Goal: Task Accomplishment & Management: Use online tool/utility

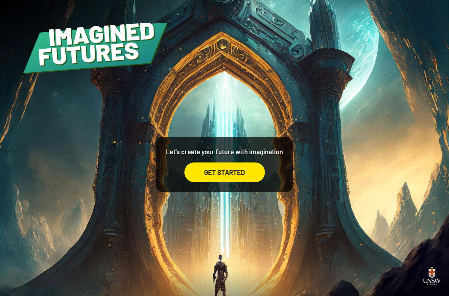
click at [222, 182] on div "GET STARTED" at bounding box center [224, 172] width 80 height 20
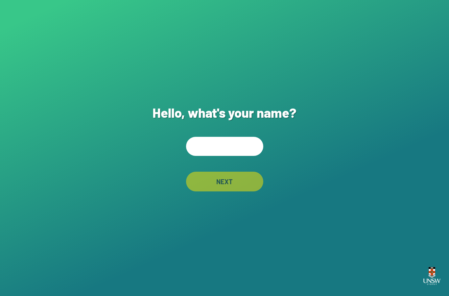
click at [220, 156] on input "text" at bounding box center [224, 146] width 77 height 19
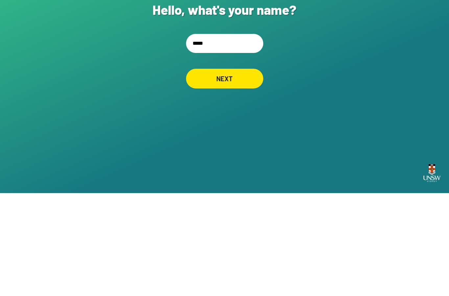
type input "******"
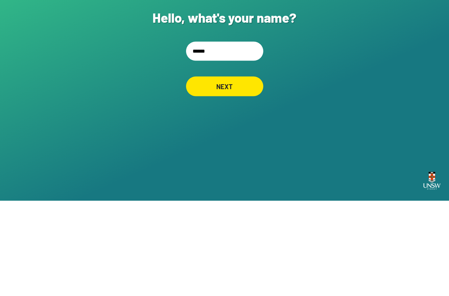
click at [222, 171] on div "NEXT" at bounding box center [224, 181] width 77 height 20
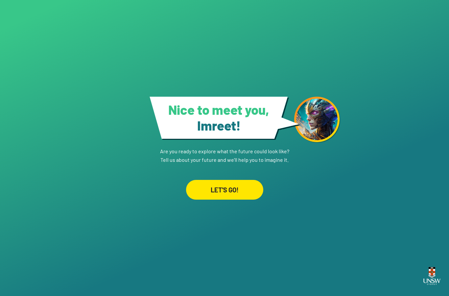
click at [222, 180] on div "LET'S GO!" at bounding box center [224, 190] width 77 height 20
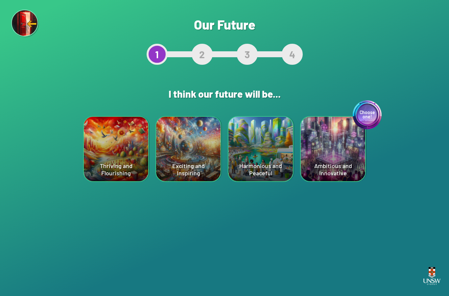
click at [104, 169] on div "Thriving and Flourishing" at bounding box center [116, 149] width 64 height 64
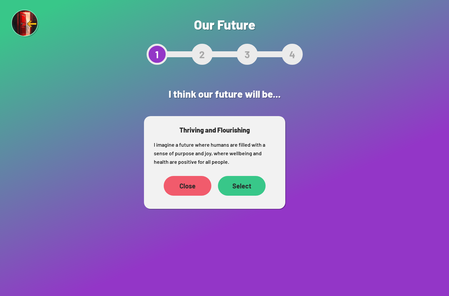
click at [222, 172] on div "Thriving and Flourishing I imagine a future where humans are filled with a sens…" at bounding box center [214, 162] width 141 height 93
click at [222, 181] on div "Select" at bounding box center [242, 186] width 48 height 20
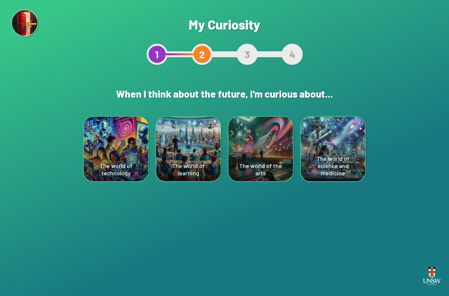
click at [222, 159] on div "The world of science and medicine" at bounding box center [333, 149] width 64 height 64
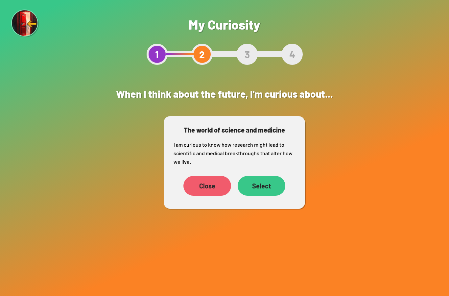
click at [222, 182] on div "Select" at bounding box center [261, 186] width 48 height 20
click at [222, 189] on div "Select" at bounding box center [261, 186] width 48 height 20
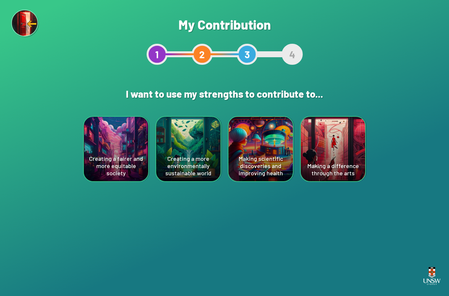
click at [222, 168] on div "Making scientific discoveries and improving health" at bounding box center [260, 149] width 64 height 64
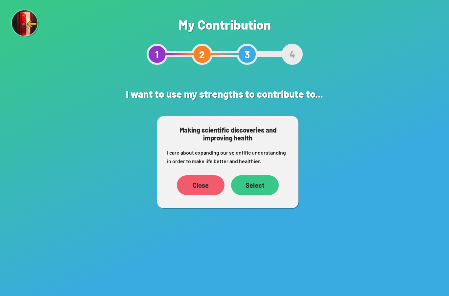
click at [222, 193] on div "Select" at bounding box center [255, 185] width 48 height 20
click at [222, 196] on div "Close Select" at bounding box center [228, 185] width 122 height 26
click at [222, 183] on div "Select" at bounding box center [255, 185] width 48 height 20
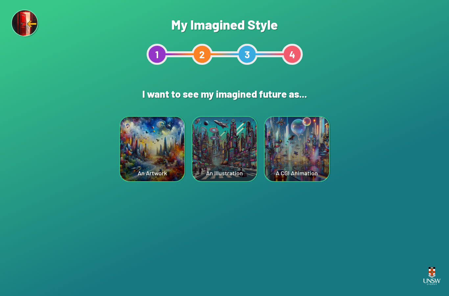
click at [222, 176] on div "A CGI Animation" at bounding box center [297, 149] width 66 height 66
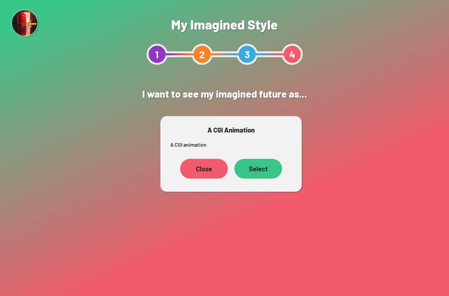
click at [206, 166] on div "Close" at bounding box center [204, 169] width 48 height 20
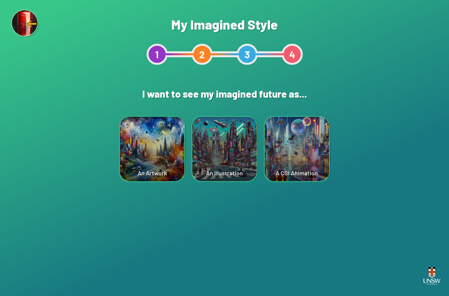
click at [163, 173] on div "An Artwork" at bounding box center [152, 149] width 64 height 64
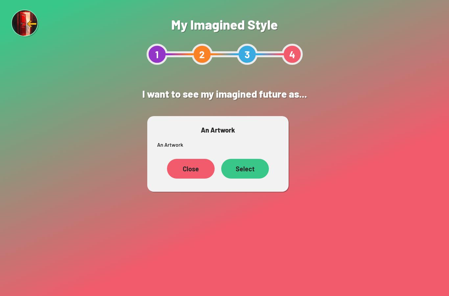
click at [222, 162] on div "Select" at bounding box center [245, 169] width 48 height 20
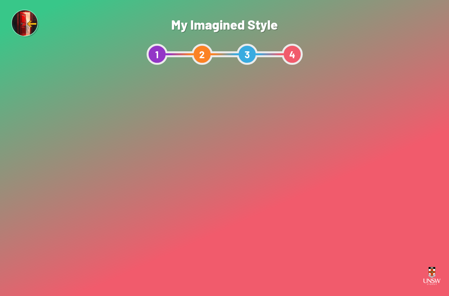
click at [222, 205] on div "Show me" at bounding box center [224, 209] width 56 height 20
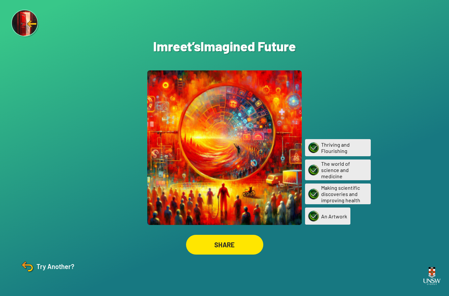
scroll to position [26, 0]
click at [222, 239] on div "SHARE" at bounding box center [224, 245] width 77 height 20
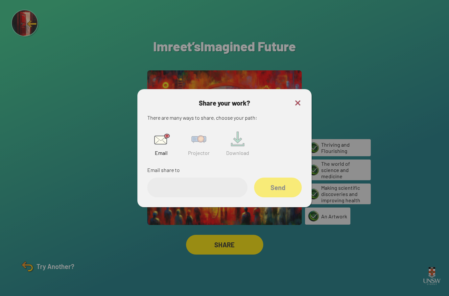
click at [222, 183] on input "email" at bounding box center [197, 187] width 100 height 20
type input "***"
click at [222, 89] on div "Share your work? There are many ways to share, choose your path: Email Projecto…" at bounding box center [224, 148] width 174 height 118
click at [222, 99] on img at bounding box center [298, 103] width 8 height 8
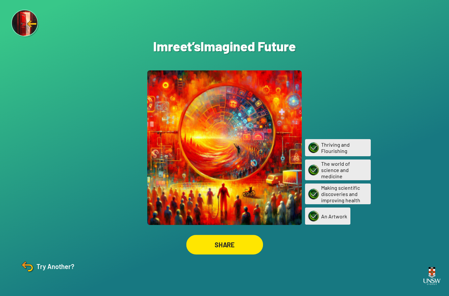
click at [222, 235] on div "SHARE" at bounding box center [224, 245] width 77 height 20
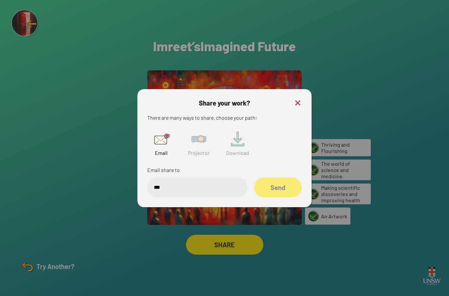
click at [222, 99] on img at bounding box center [298, 103] width 8 height 8
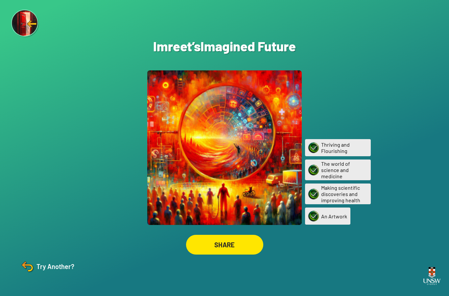
click at [222, 235] on div "SHARE" at bounding box center [224, 245] width 77 height 20
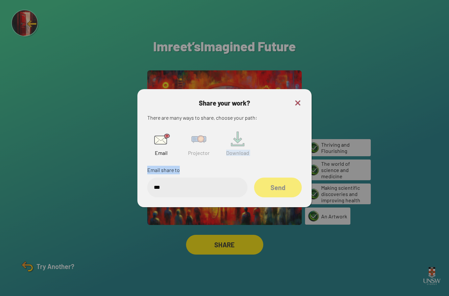
click at [222, 99] on img at bounding box center [298, 103] width 8 height 8
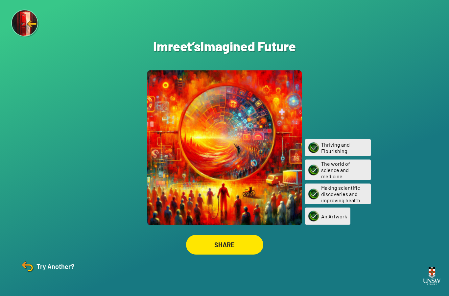
click at [22, 24] on img at bounding box center [25, 24] width 28 height 28
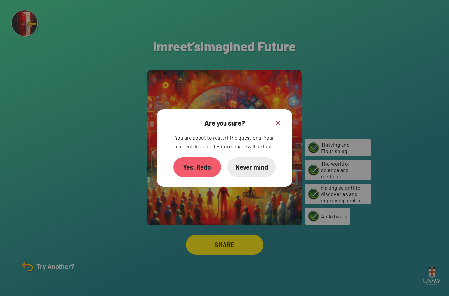
click at [222, 109] on div "Are you sure? You are about to restart the questions. Your current ‘Imagined Fu…" at bounding box center [224, 148] width 135 height 78
click at [222, 119] on img at bounding box center [278, 123] width 8 height 8
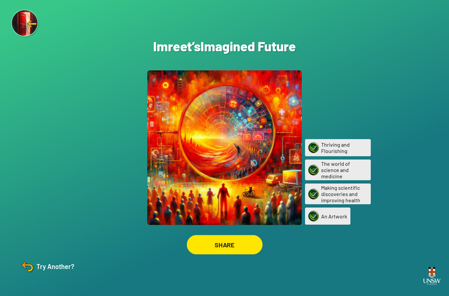
click at [222, 235] on div "SHARE" at bounding box center [225, 244] width 76 height 19
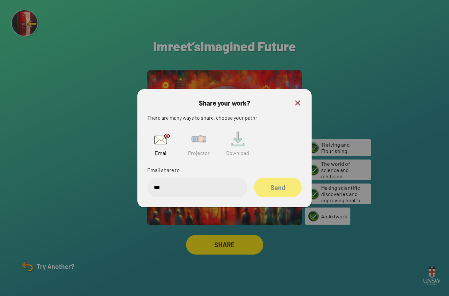
click at [222, 99] on img at bounding box center [298, 103] width 8 height 8
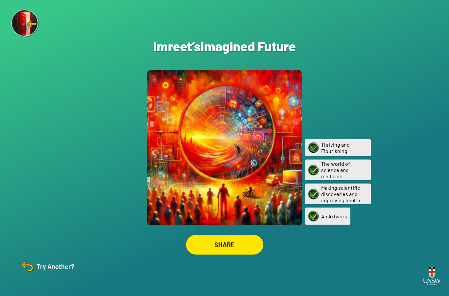
click at [222, 235] on div "SHARE" at bounding box center [224, 245] width 77 height 20
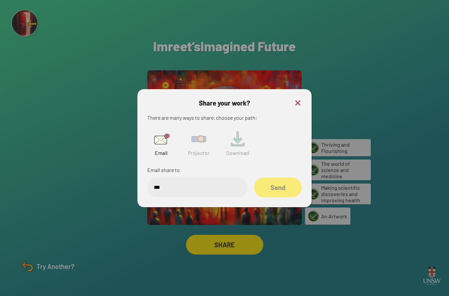
click at [204, 129] on img at bounding box center [198, 138] width 21 height 21
click at [203, 129] on img at bounding box center [198, 138] width 21 height 21
click at [222, 128] on img at bounding box center [237, 138] width 21 height 21
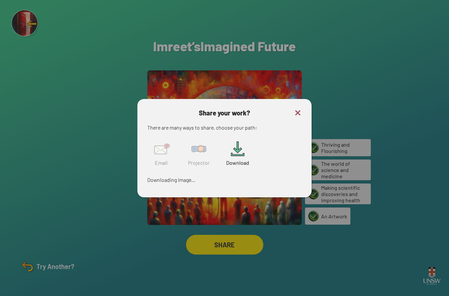
click at [222, 138] on img at bounding box center [237, 148] width 21 height 21
click at [204, 138] on img at bounding box center [198, 148] width 21 height 21
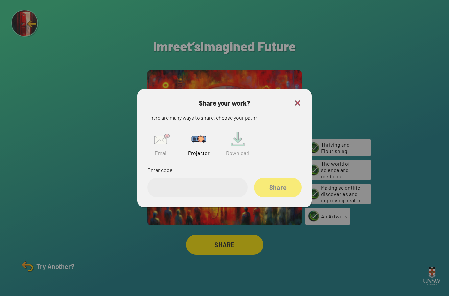
click at [167, 130] on img at bounding box center [160, 138] width 21 height 21
click at [198, 129] on img at bounding box center [198, 138] width 21 height 21
click at [222, 99] on img at bounding box center [298, 103] width 8 height 8
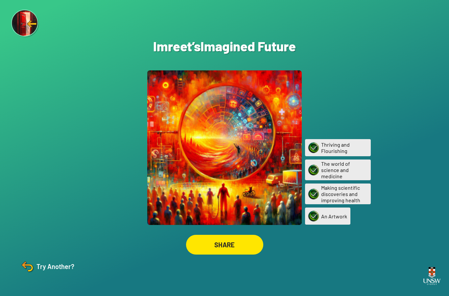
click at [222, 215] on div "Are you sure? You are about to restart the questions. Your current ‘Imagined Fu…" at bounding box center [224, 148] width 449 height 296
click at [222, 236] on div "SHARE" at bounding box center [224, 245] width 77 height 20
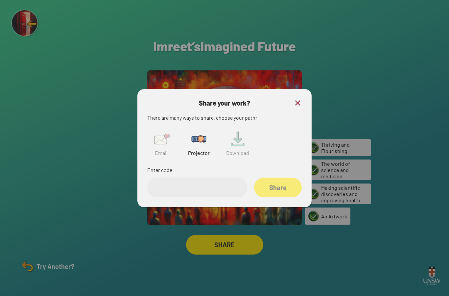
click at [161, 128] on img at bounding box center [160, 138] width 21 height 21
click at [222, 128] on img at bounding box center [237, 138] width 21 height 21
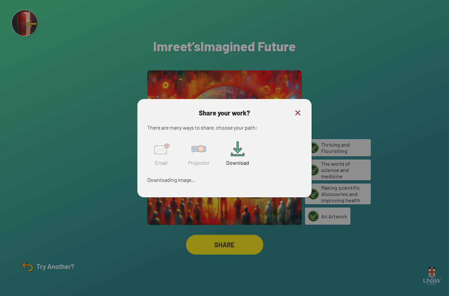
click at [222, 109] on img at bounding box center [298, 113] width 8 height 8
